Goal: Task Accomplishment & Management: Use online tool/utility

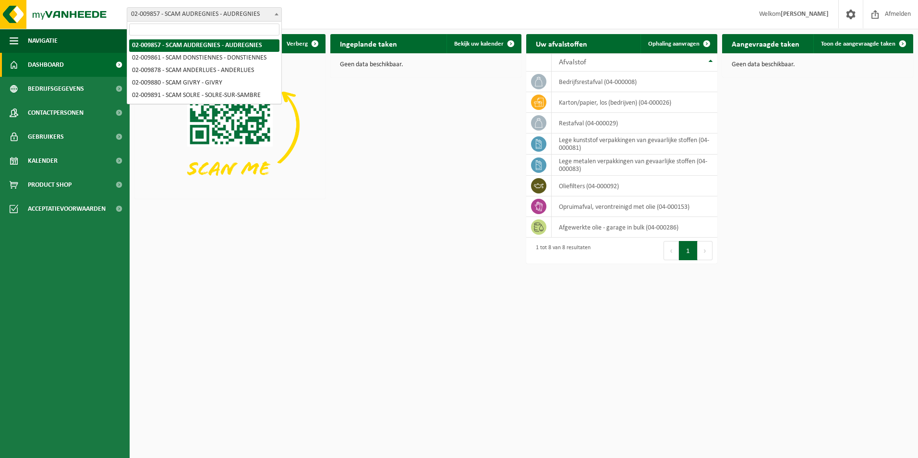
click at [262, 16] on span "02-009857 - SCAM AUDREGNIES - AUDREGNIES" at bounding box center [204, 14] width 154 height 13
select select "1907"
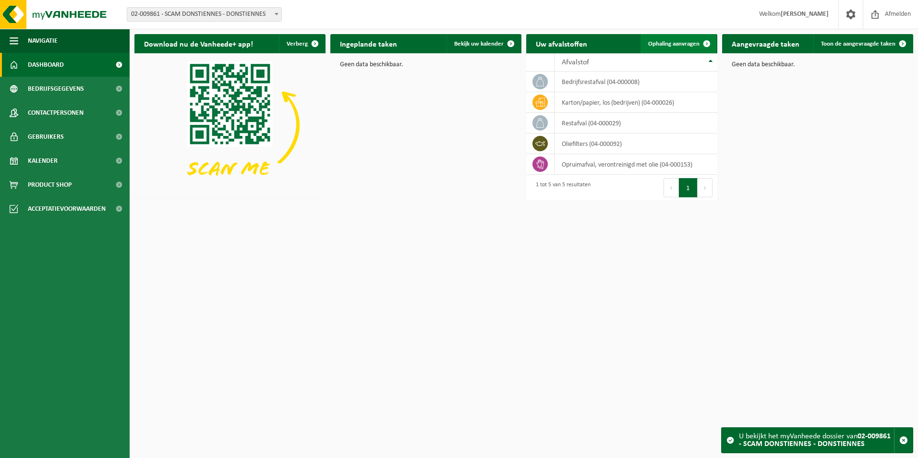
click at [678, 44] on span "Ophaling aanvragen" at bounding box center [673, 44] width 51 height 6
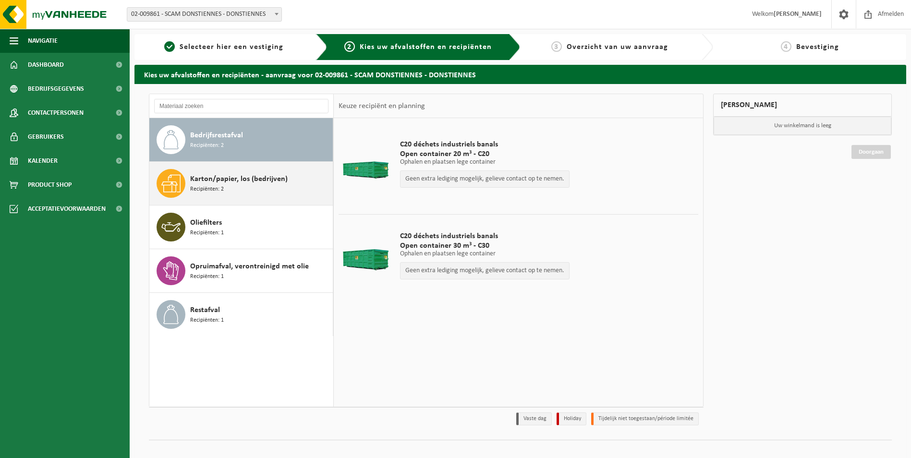
click at [266, 189] on div "Karton/papier, los (bedrijven) Recipiënten: 2" at bounding box center [260, 183] width 140 height 29
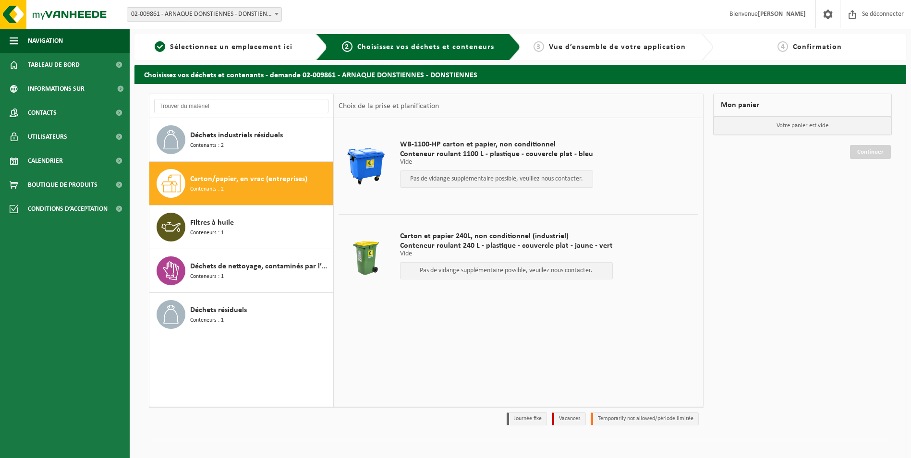
click at [742, 127] on p "Votre panier est vide" at bounding box center [802, 126] width 178 height 18
click at [604, 168] on td "WB-1100-HP carton et papier, non conditionnel Conteneur roulant 1100 L - plasti…" at bounding box center [546, 166] width 306 height 86
click at [514, 177] on p "Pas de vidange supplémentaire possible, veuillez nous contacter." at bounding box center [496, 179] width 182 height 7
click at [429, 182] on p "Pas de vidange supplémentaire possible, veuillez nous contacter." at bounding box center [496, 179] width 182 height 7
click at [250, 318] on div "Déchets résiduels Conteneurs : 1" at bounding box center [260, 314] width 140 height 29
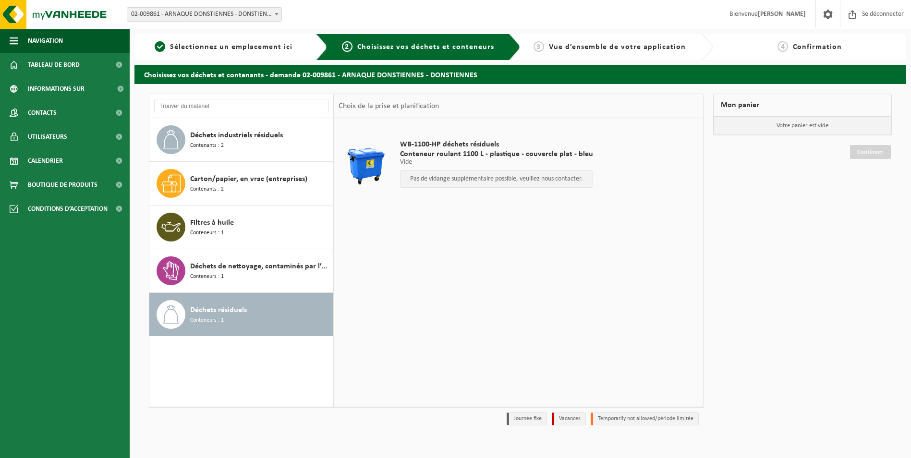
click at [438, 180] on p "Pas de vidange supplémentaire possible, veuillez nous contacter." at bounding box center [496, 179] width 182 height 7
click at [274, 321] on div "Déchets résiduels Conteneurs : 1" at bounding box center [260, 314] width 140 height 29
click at [237, 307] on span "Déchets résiduels" at bounding box center [218, 310] width 57 height 12
click at [485, 180] on p "Pas de vidange supplémentaire possible, veuillez nous contacter." at bounding box center [496, 179] width 182 height 7
click at [527, 417] on li "Journée fixe" at bounding box center [526, 418] width 40 height 13
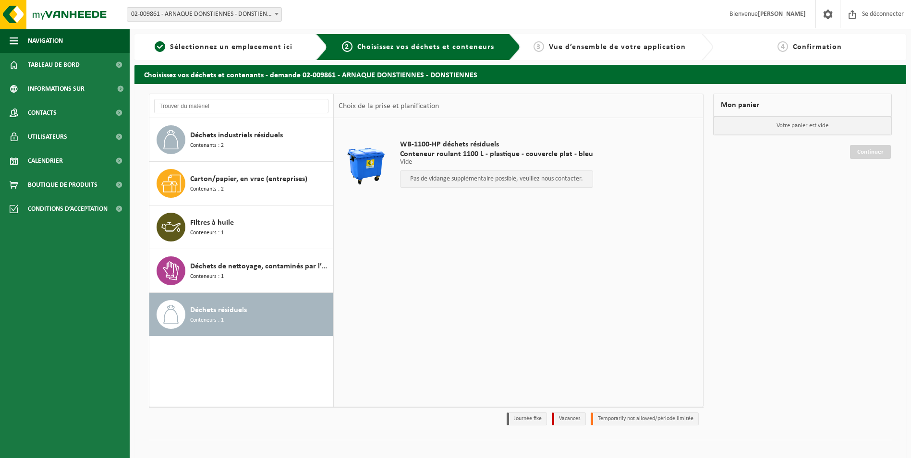
click at [544, 163] on p "Vide" at bounding box center [496, 162] width 193 height 7
click at [655, 112] on div "Choix de la prise et planification" at bounding box center [518, 106] width 369 height 24
click at [652, 48] on span "Vue d’ensemble de votre application" at bounding box center [617, 47] width 137 height 8
click at [239, 279] on div "Déchets de nettoyage, contaminés par l’huile Conteneurs : 1" at bounding box center [260, 270] width 140 height 29
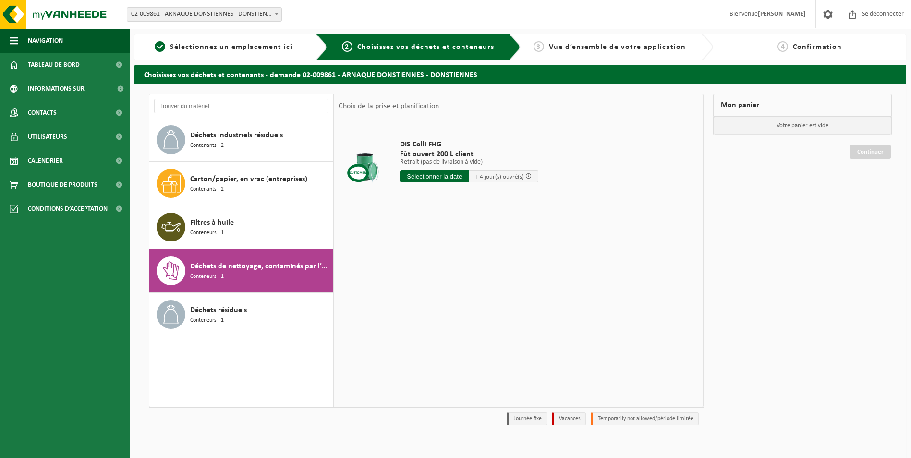
click at [413, 174] on input "text" at bounding box center [434, 176] width 69 height 12
click at [365, 211] on table "DIS Colli FHG Fût ouvert 200 L client Ophalen (geen levering lege) Ophalen (gee…" at bounding box center [518, 166] width 369 height 96
click at [246, 228] on div "Filtres à huile Conteneurs : 1" at bounding box center [260, 227] width 140 height 29
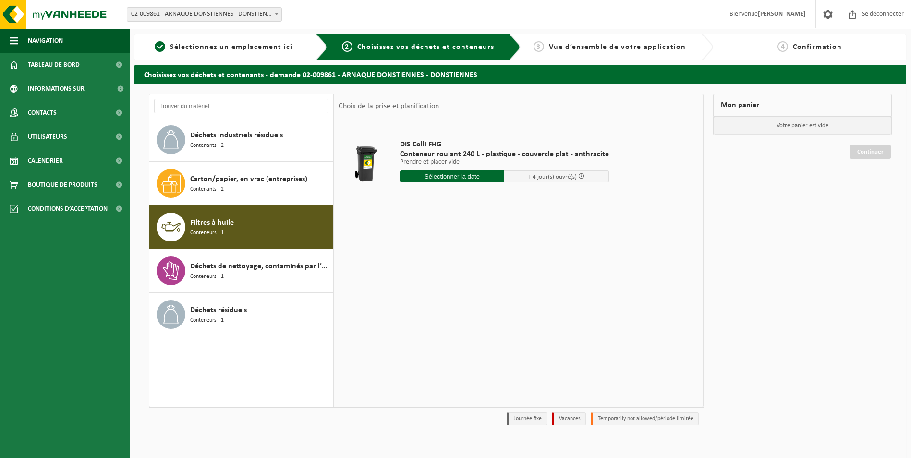
click at [272, 13] on span at bounding box center [277, 14] width 10 height 12
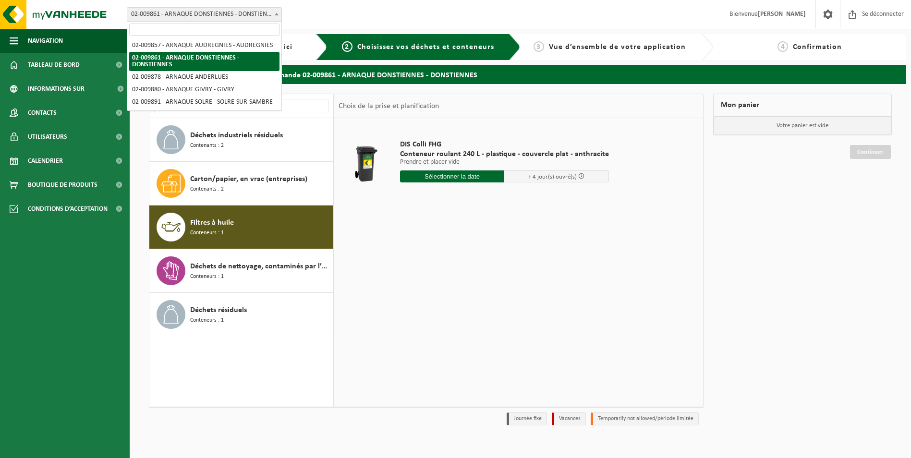
drag, startPoint x: 224, startPoint y: 76, endPoint x: 228, endPoint y: 70, distance: 7.6
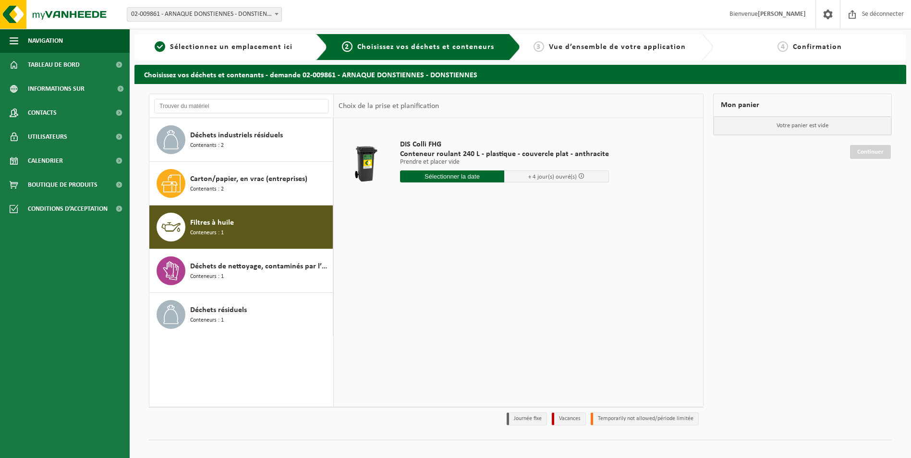
click at [275, 12] on span at bounding box center [277, 14] width 10 height 12
click at [251, 195] on div "Carton/papier, en vrac (entreprises) Contenants : 2" at bounding box center [260, 183] width 140 height 29
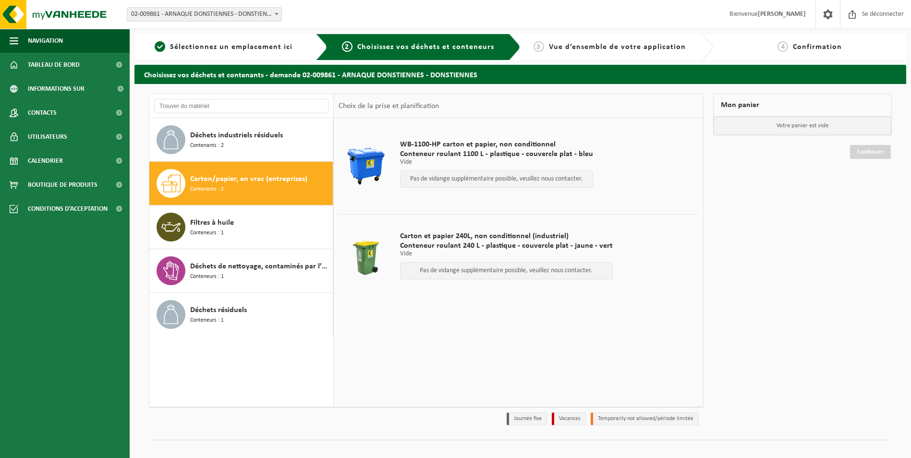
click at [357, 163] on div at bounding box center [365, 166] width 49 height 38
click at [370, 256] on div at bounding box center [365, 258] width 49 height 38
click at [376, 170] on div at bounding box center [365, 166] width 49 height 38
click at [615, 50] on span "Vue d’ensemble de votre application" at bounding box center [617, 47] width 137 height 8
click at [241, 226] on div "Filtres à huile Conteneurs : 1" at bounding box center [260, 227] width 140 height 29
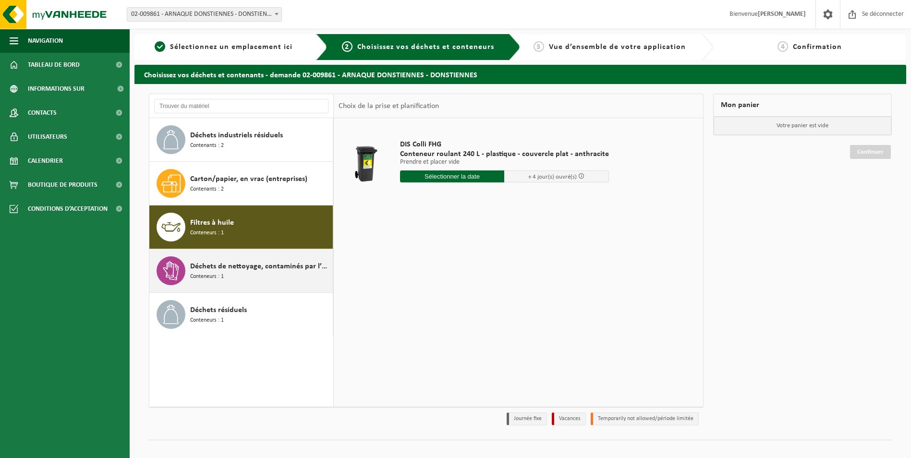
click at [241, 251] on div "Déchets de nettoyage, contaminés par l’huile Conteneurs : 1" at bounding box center [241, 270] width 184 height 43
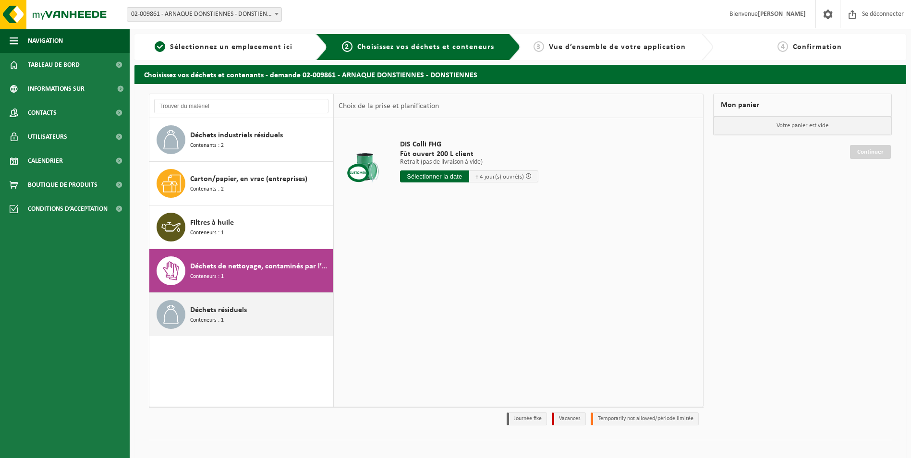
click at [230, 309] on span "Déchets résiduels" at bounding box center [218, 310] width 57 height 12
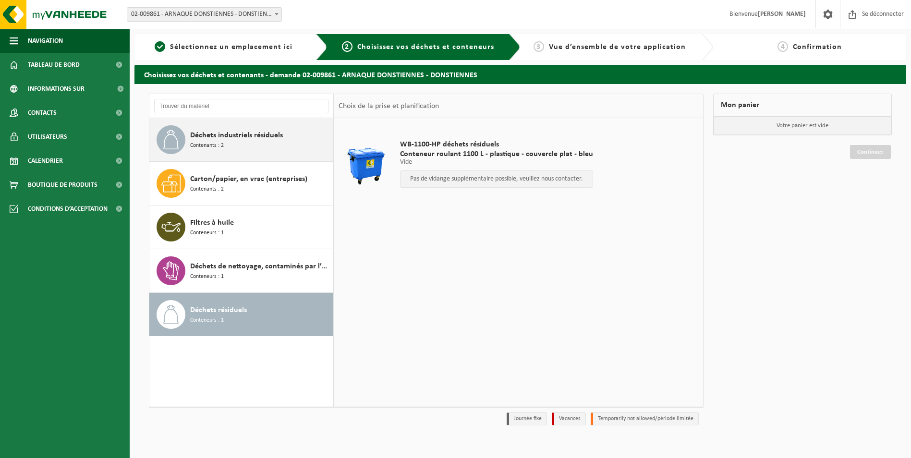
click at [262, 140] on span "Déchets industriels résiduels" at bounding box center [236, 136] width 93 height 12
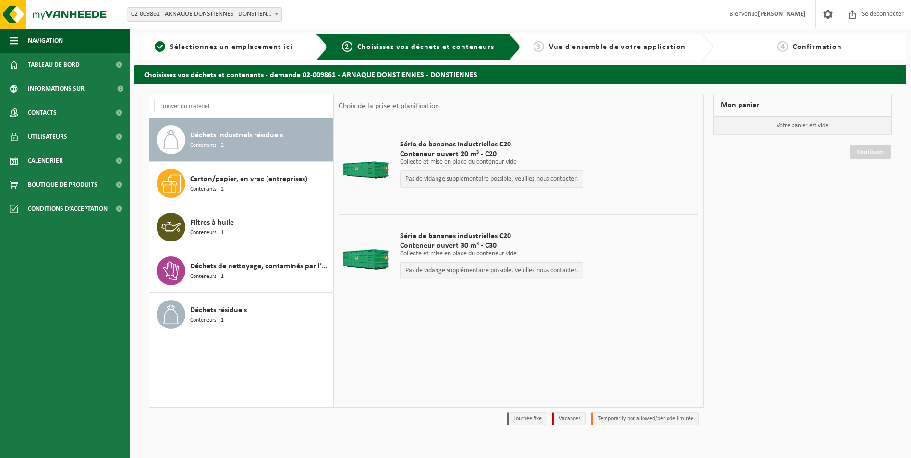
click at [461, 180] on p "Pas de vidange supplémentaire possible, veuillez nous contacter." at bounding box center [491, 179] width 173 height 7
click at [457, 264] on div "Pas de vidange supplémentaire possible, veuillez nous contacter." at bounding box center [491, 270] width 183 height 17
click at [285, 193] on div "Carton/papier, en vrac (entreprises) Contenants : 2" at bounding box center [260, 183] width 140 height 29
